Goal: Task Accomplishment & Management: Use online tool/utility

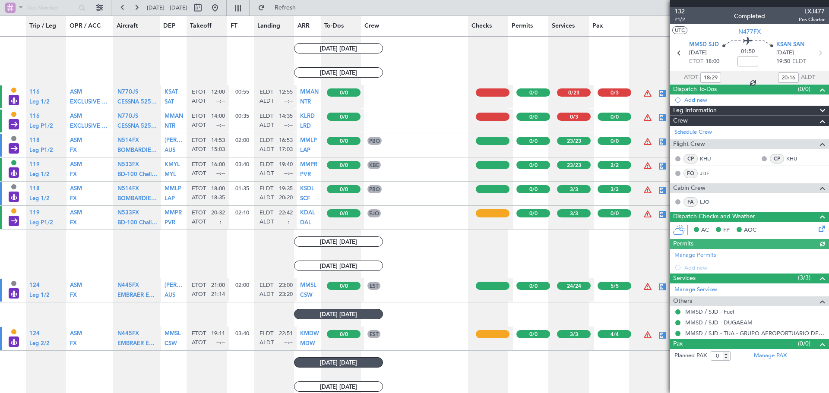
scroll to position [539, 0]
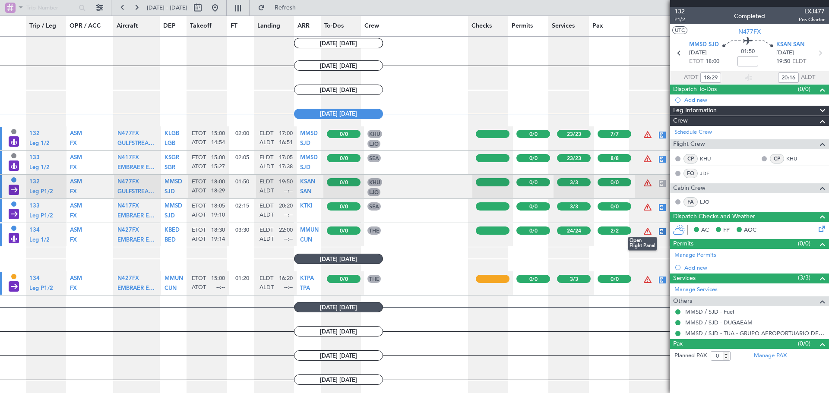
click at [657, 231] on div at bounding box center [662, 232] width 10 height 10
type input "19:14"
type input "2"
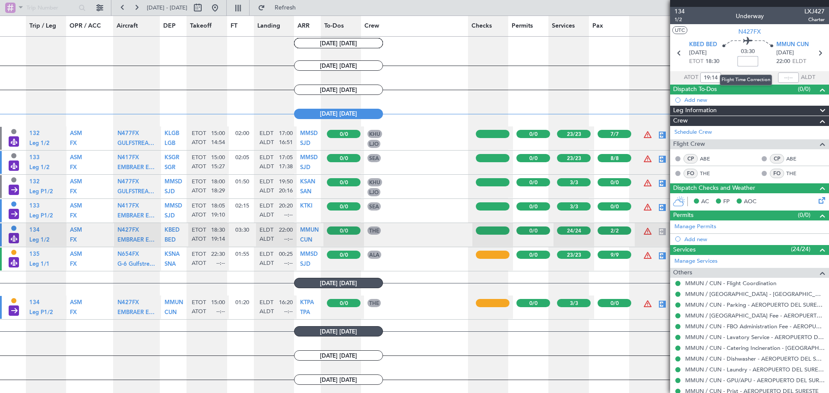
click at [741, 61] on input at bounding box center [747, 61] width 21 height 10
click at [747, 64] on input at bounding box center [747, 61] width 21 height 10
click at [739, 63] on input at bounding box center [747, 61] width 21 height 10
drag, startPoint x: 734, startPoint y: 61, endPoint x: 741, endPoint y: 63, distance: 7.5
click at [736, 62] on div "03:30" at bounding box center [747, 53] width 57 height 32
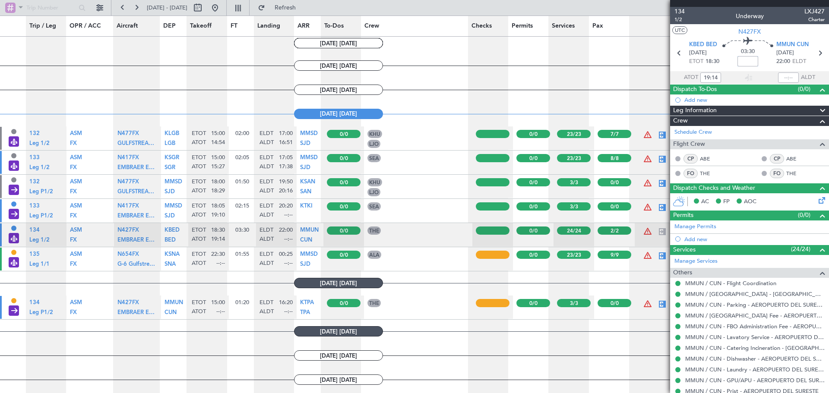
click at [741, 63] on input at bounding box center [747, 61] width 21 height 10
type input "+03:47"
click at [757, 65] on div "03:30 +03:47" at bounding box center [747, 53] width 57 height 32
click at [779, 75] on div at bounding box center [788, 78] width 21 height 10
click at [779, 79] on input "text" at bounding box center [788, 78] width 21 height 10
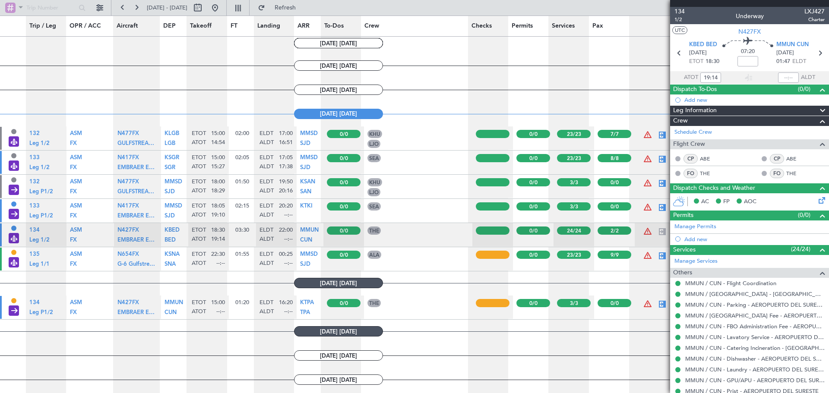
click at [760, 65] on div "07:20" at bounding box center [747, 53] width 57 height 32
click at [779, 78] on input "text" at bounding box center [788, 78] width 21 height 10
type input "23:01"
click at [658, 303] on div at bounding box center [662, 304] width 10 height 10
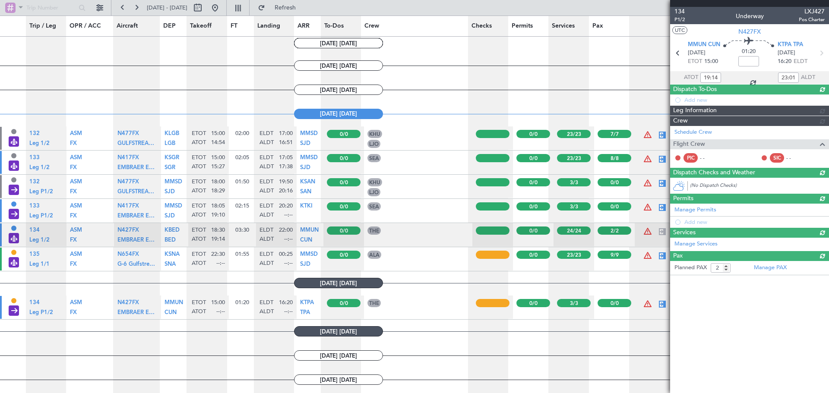
type input "0"
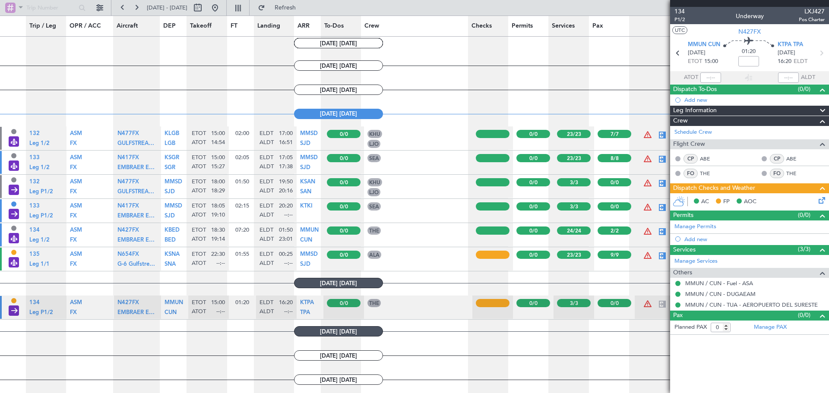
click at [820, 201] on icon at bounding box center [820, 198] width 7 height 7
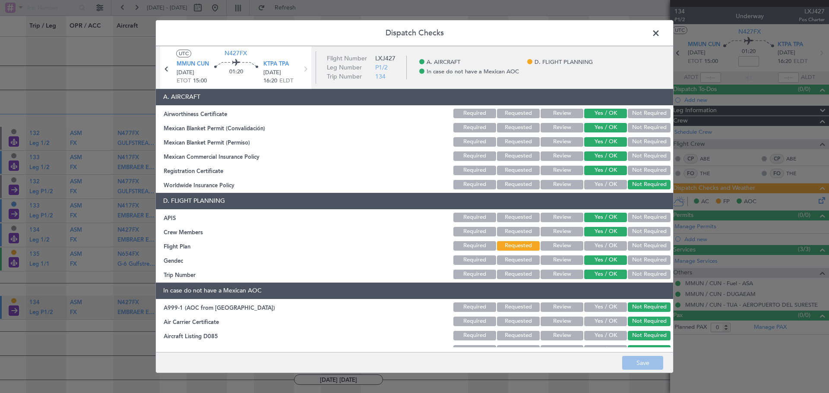
click at [602, 245] on button "Yes / OK" at bounding box center [605, 245] width 43 height 9
click at [641, 362] on button "Save" at bounding box center [642, 363] width 41 height 14
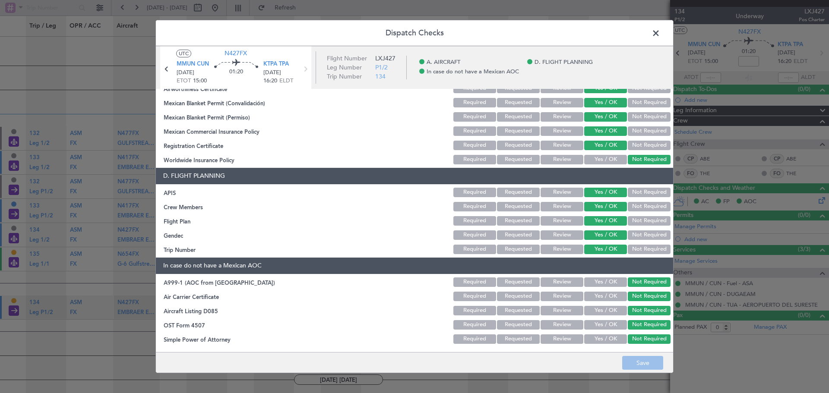
scroll to position [25, 0]
click at [660, 33] on span at bounding box center [660, 35] width 0 height 17
